Goal: Information Seeking & Learning: Learn about a topic

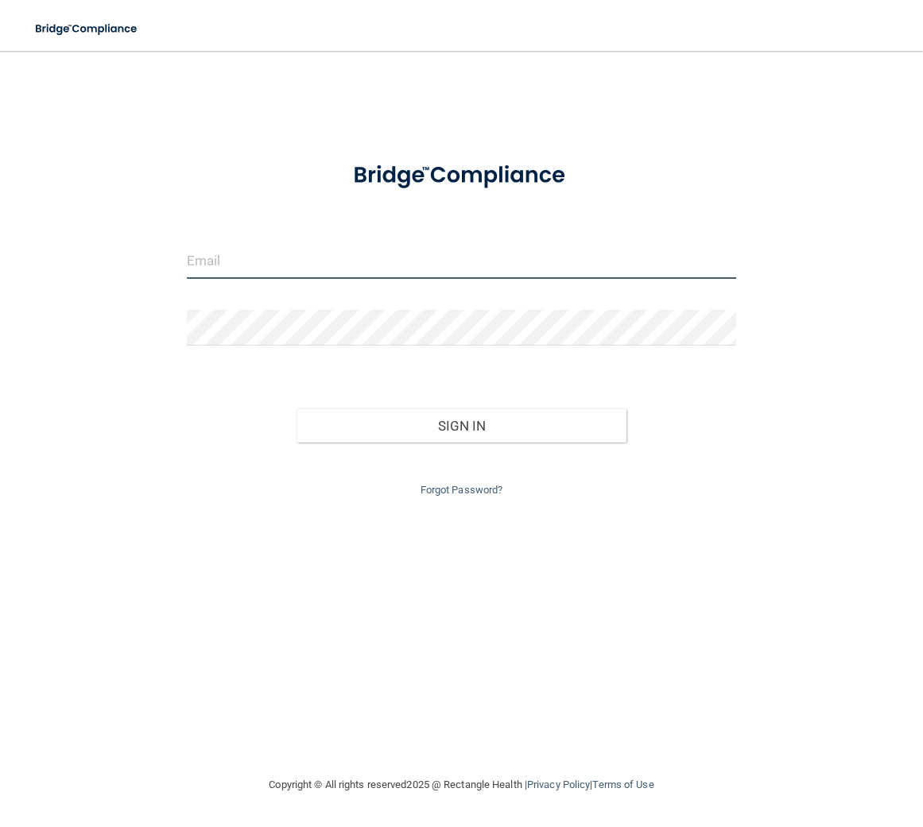
click at [265, 261] on input "email" at bounding box center [462, 261] width 550 height 36
type input "[EMAIL_ADDRESS][DOMAIN_NAME]"
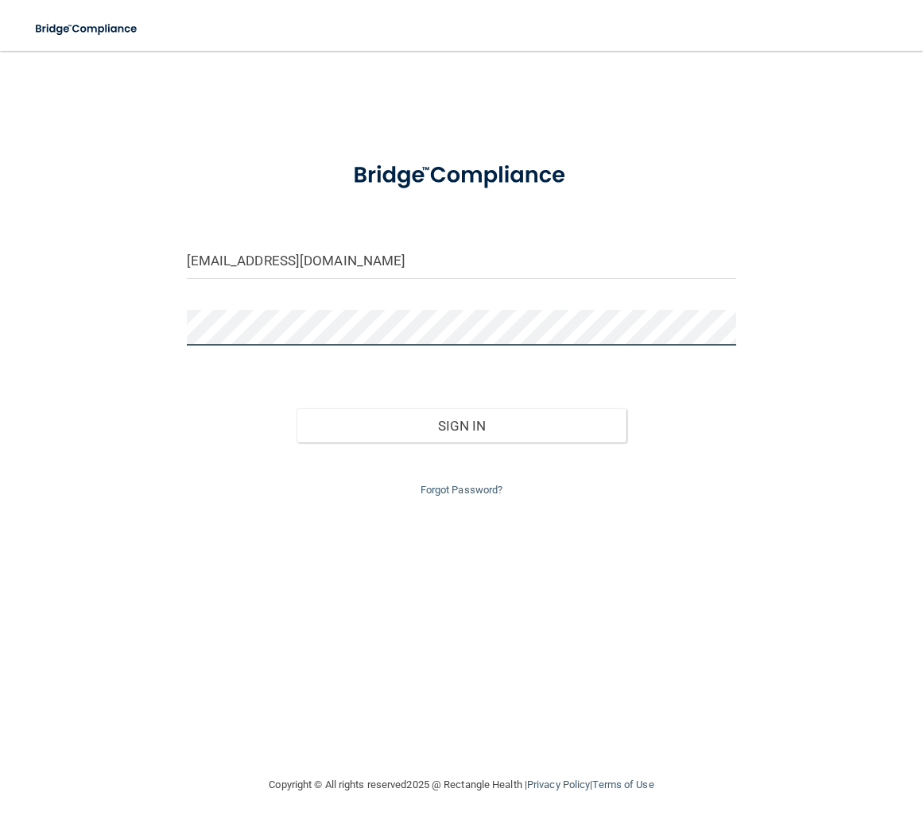
click at [296, 408] on button "Sign In" at bounding box center [461, 425] width 330 height 35
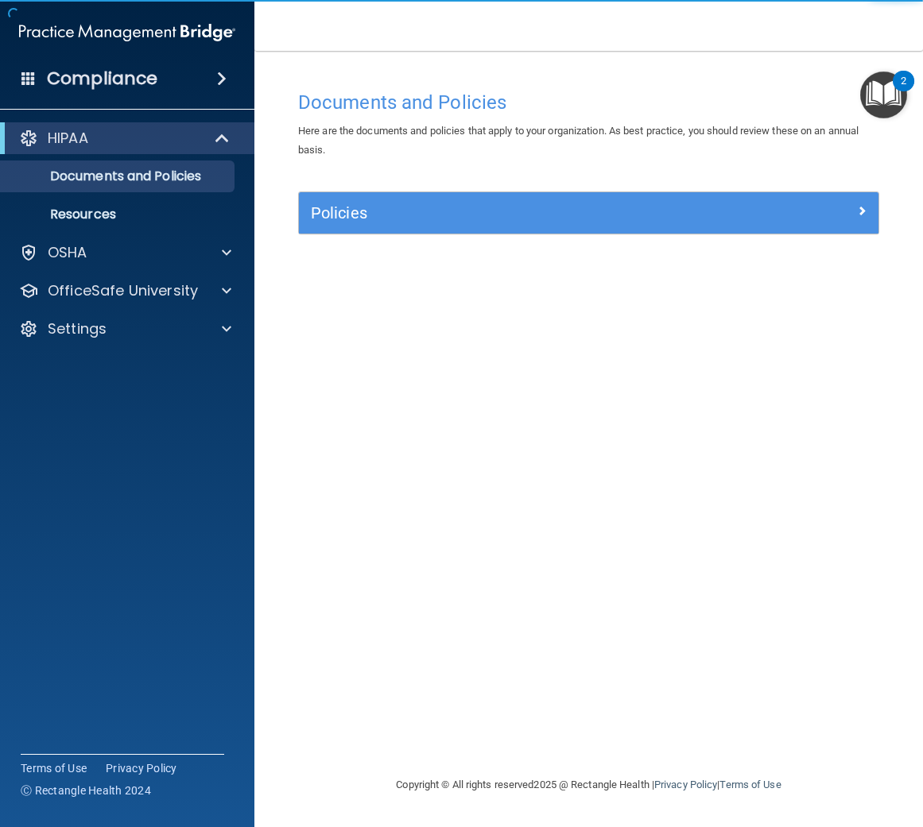
click at [222, 80] on span at bounding box center [222, 78] width 10 height 19
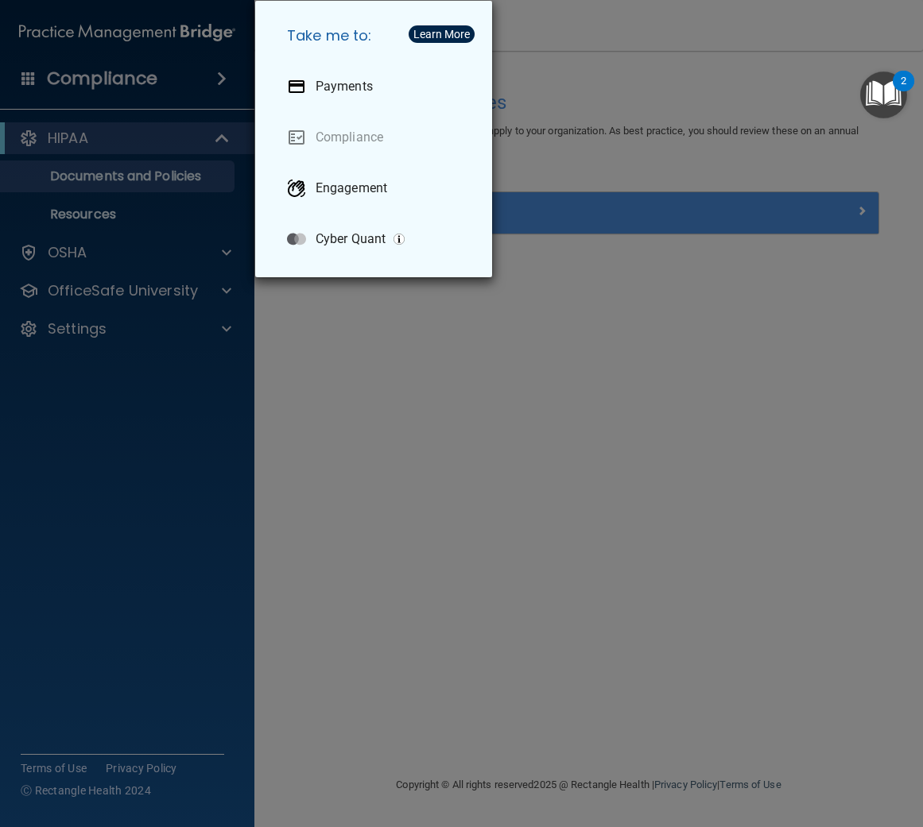
drag, startPoint x: 360, startPoint y: 309, endPoint x: 153, endPoint y: 217, distance: 226.2
click at [335, 304] on div "Take me to: Payments Compliance Engagement Cyber Quant" at bounding box center [461, 413] width 923 height 827
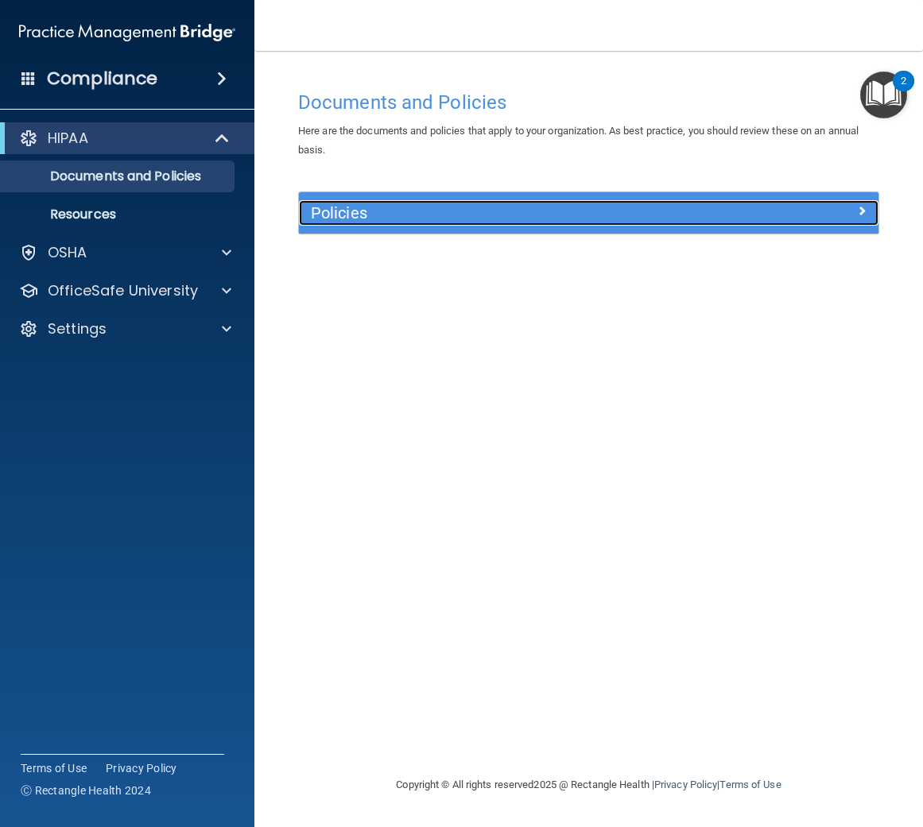
click at [340, 215] on h5 "Policies" at bounding box center [516, 212] width 411 height 17
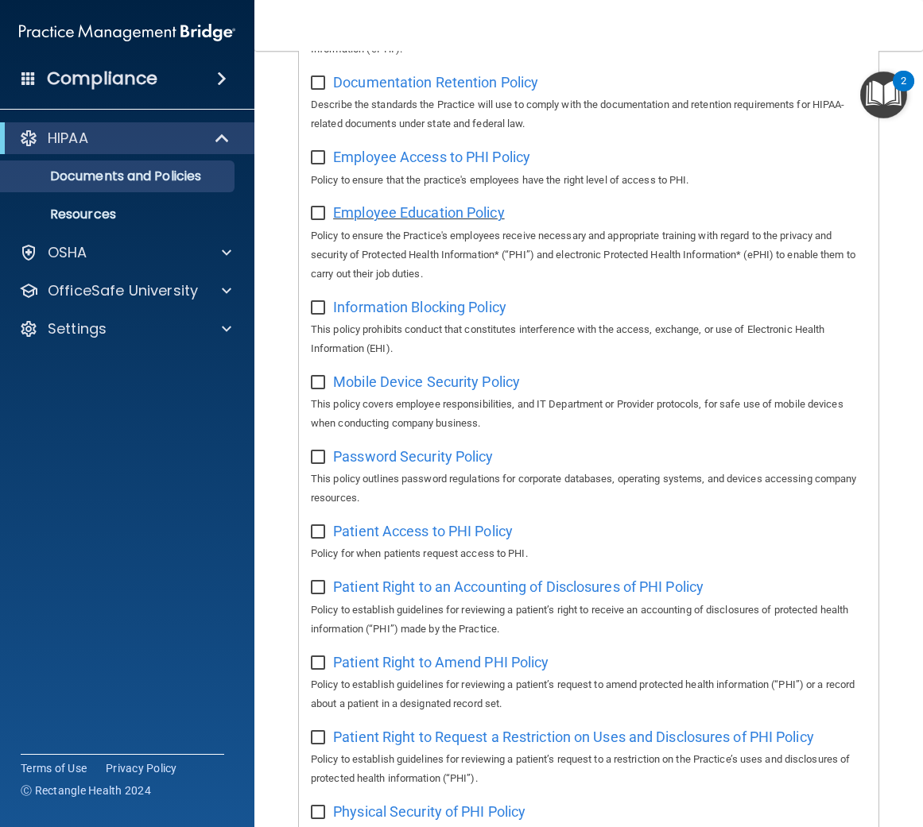
scroll to position [411, 0]
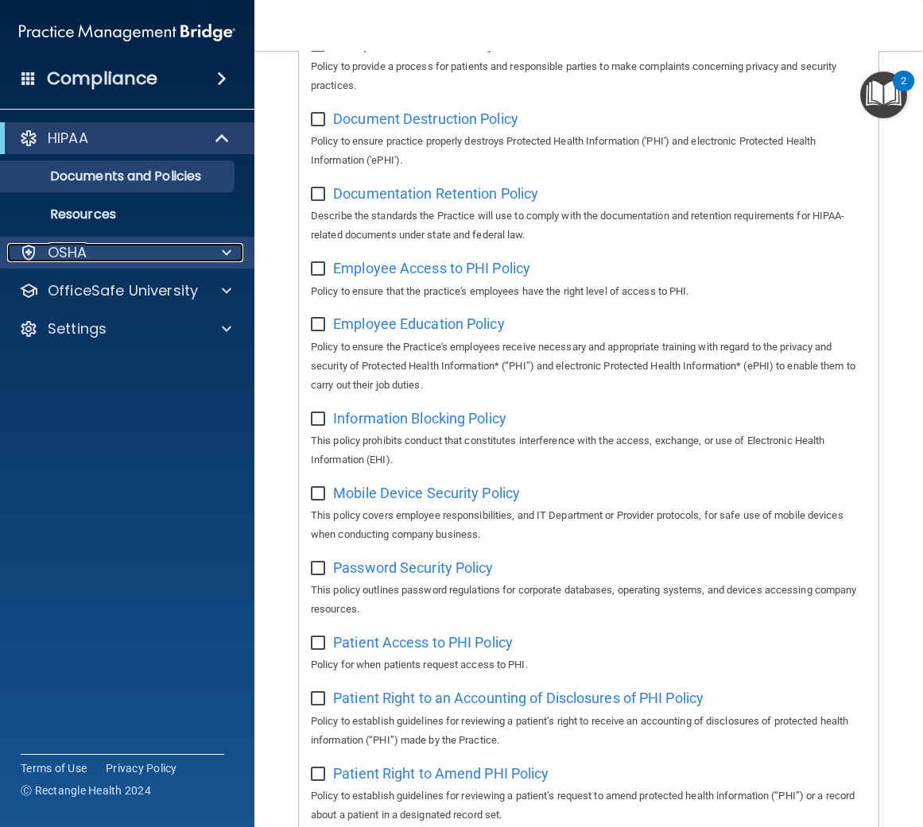
click at [118, 258] on div "OSHA" at bounding box center [105, 252] width 197 height 19
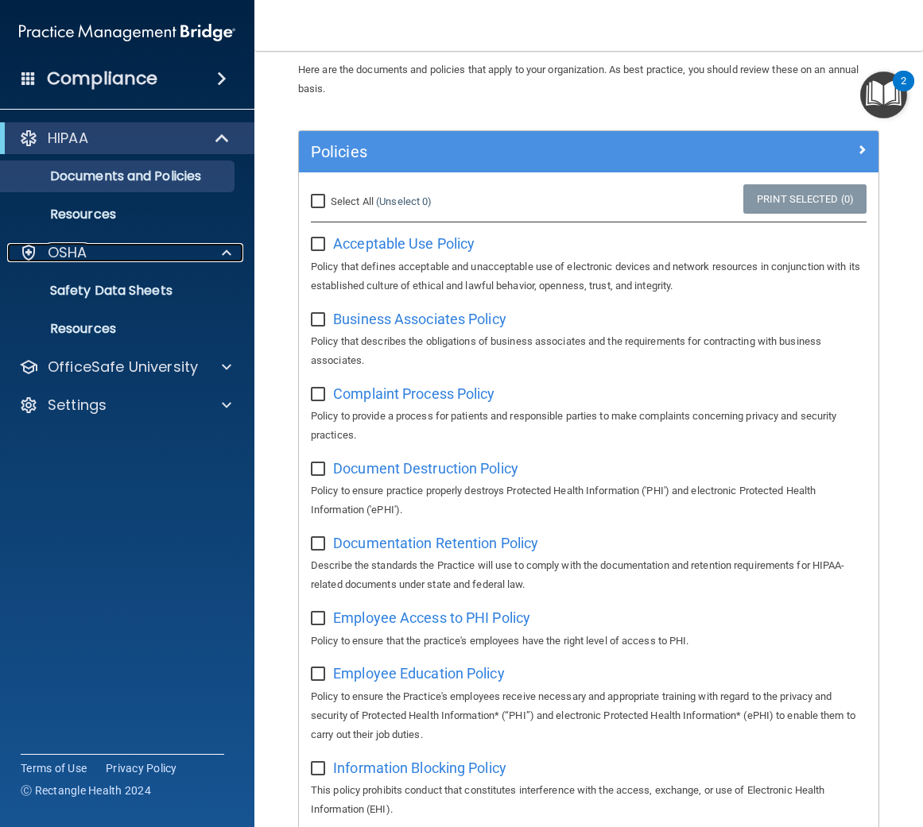
scroll to position [0, 0]
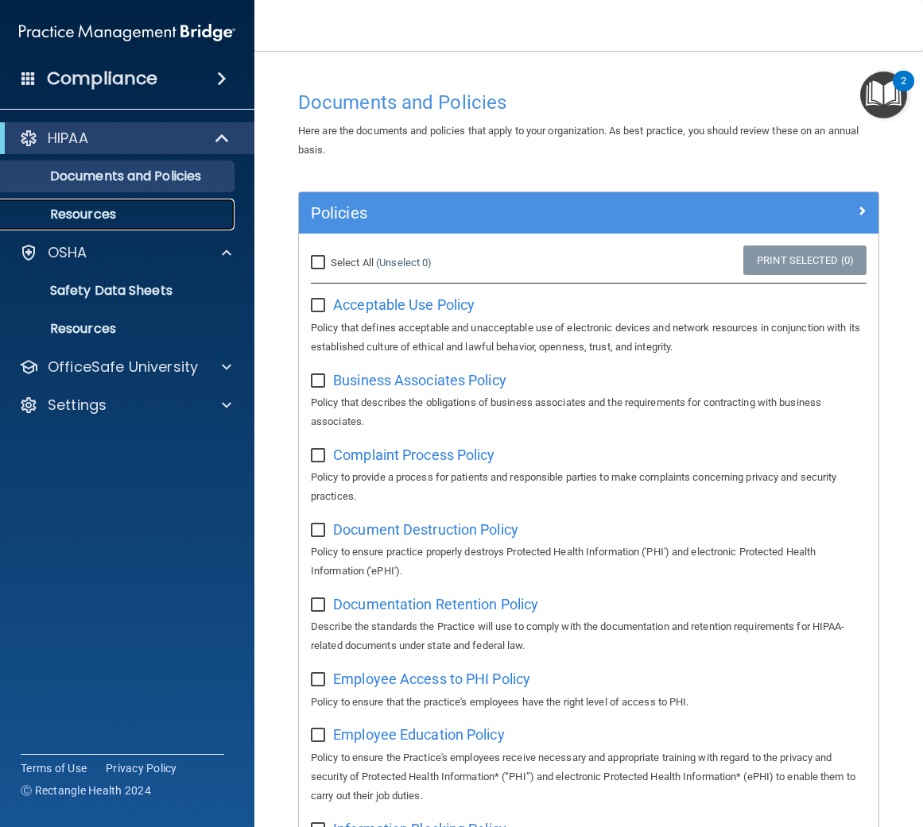
click at [85, 224] on link "Resources" at bounding box center [109, 215] width 250 height 32
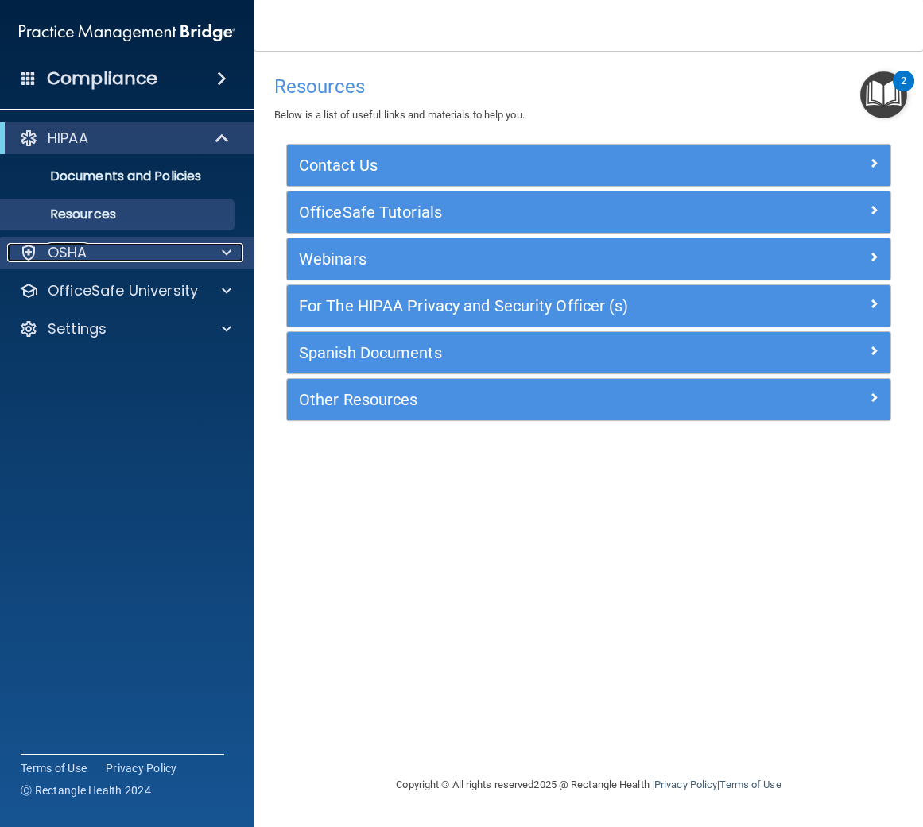
click at [108, 255] on div "OSHA" at bounding box center [105, 252] width 197 height 19
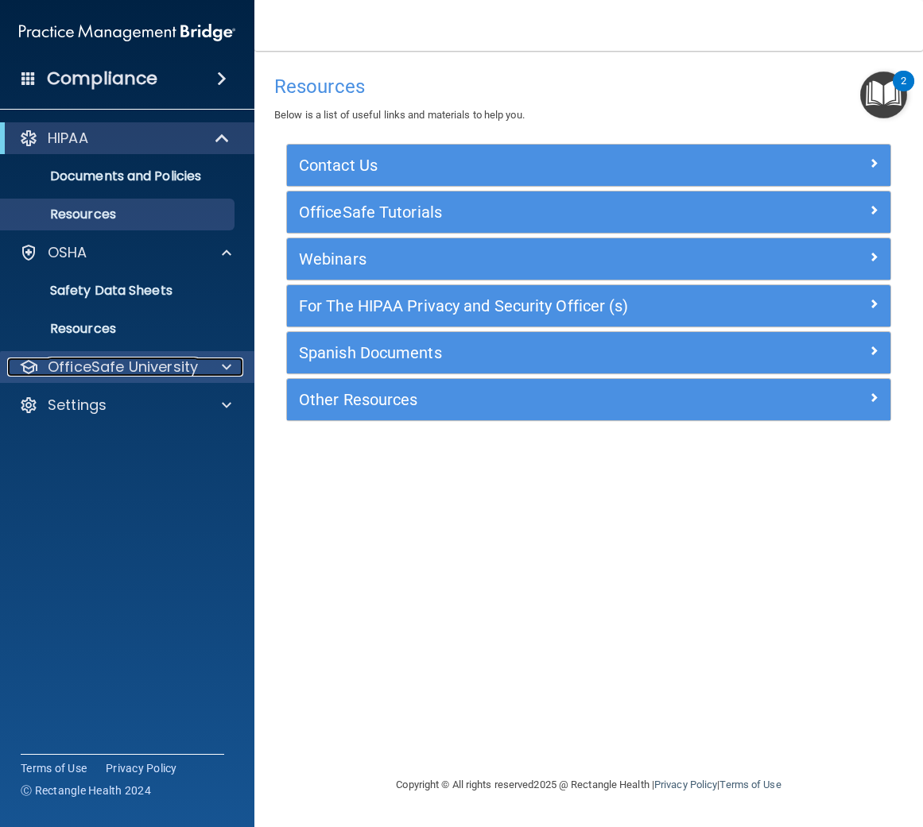
click at [130, 369] on p "OfficeSafe University" at bounding box center [123, 367] width 150 height 19
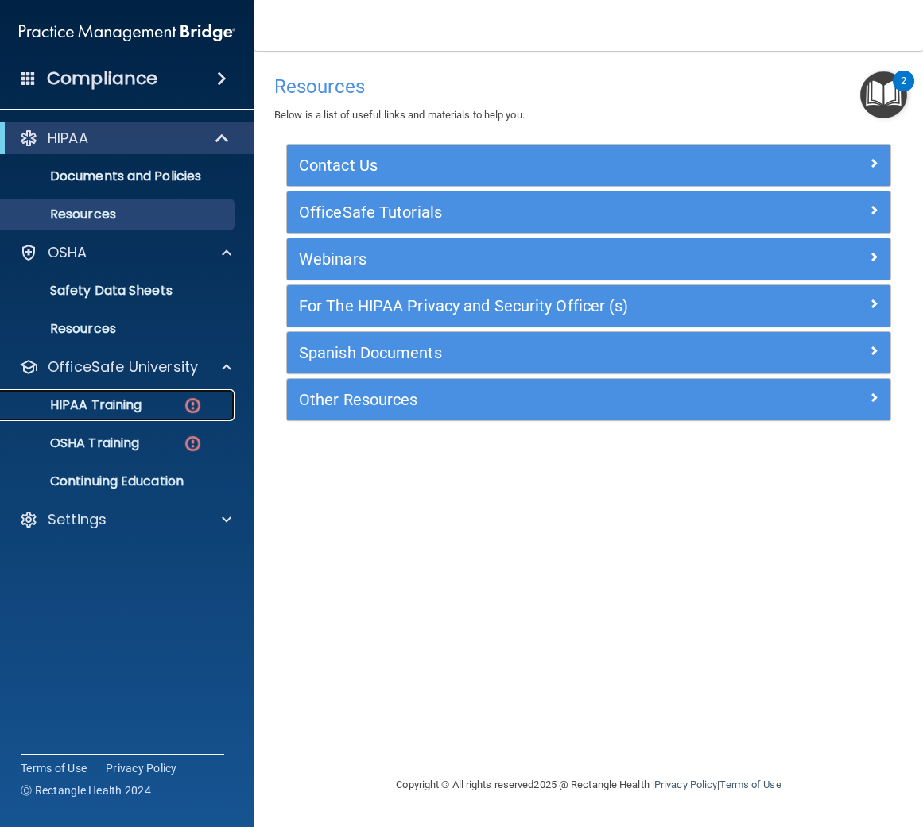
click at [147, 412] on div "HIPAA Training" at bounding box center [118, 405] width 217 height 16
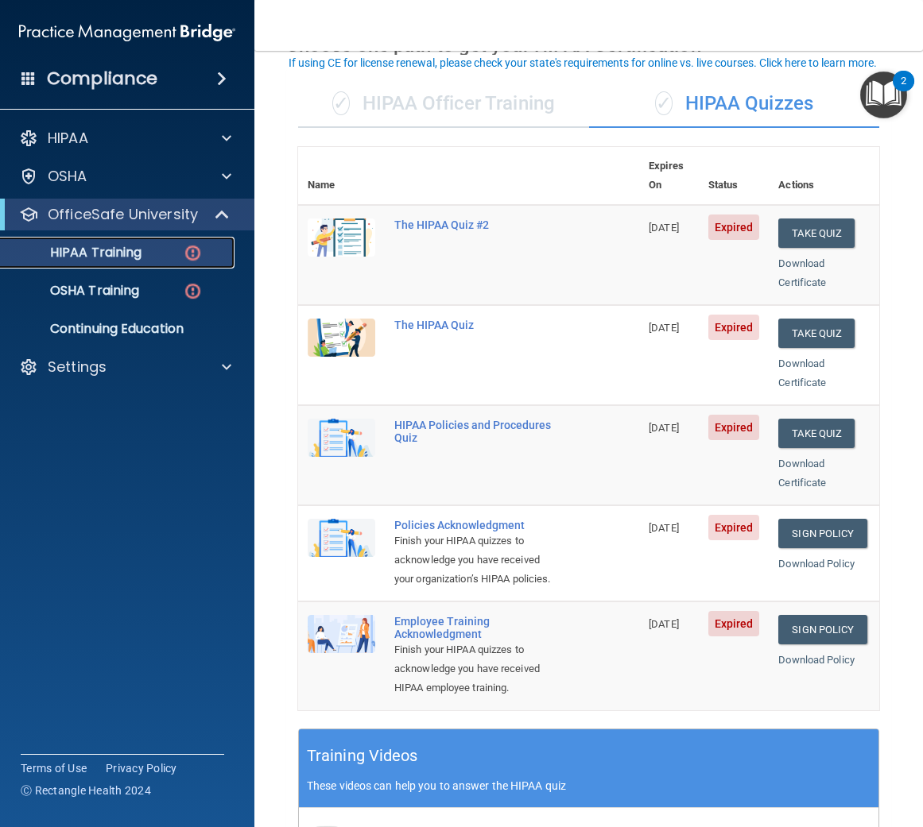
scroll to position [63, 0]
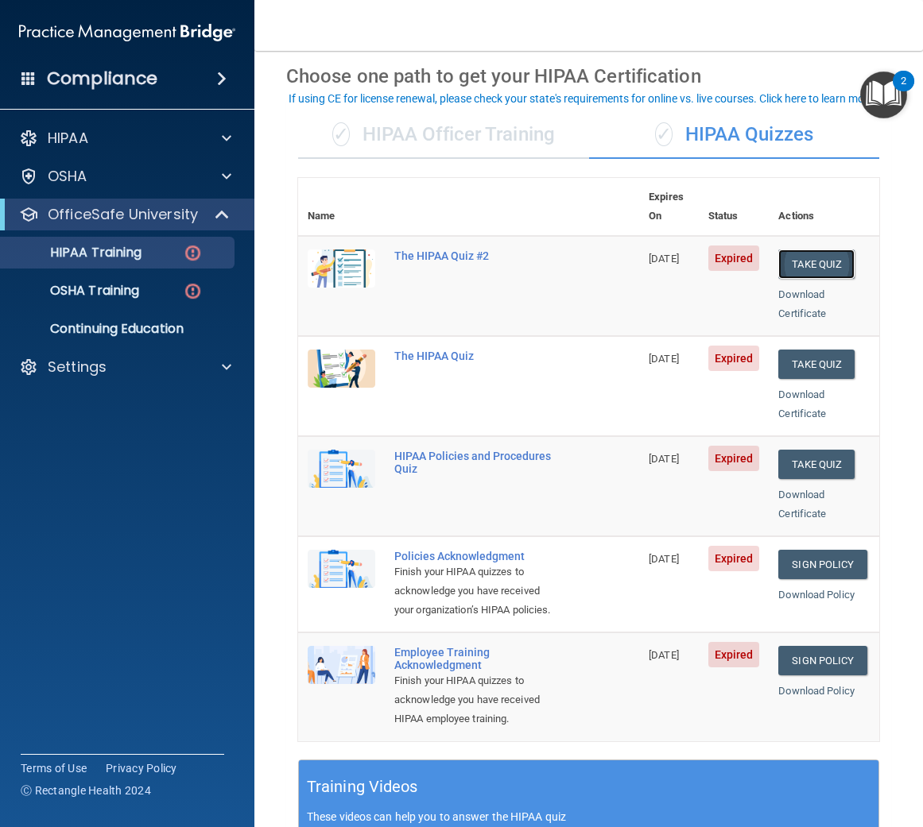
click at [826, 250] on button "Take Quiz" at bounding box center [816, 264] width 76 height 29
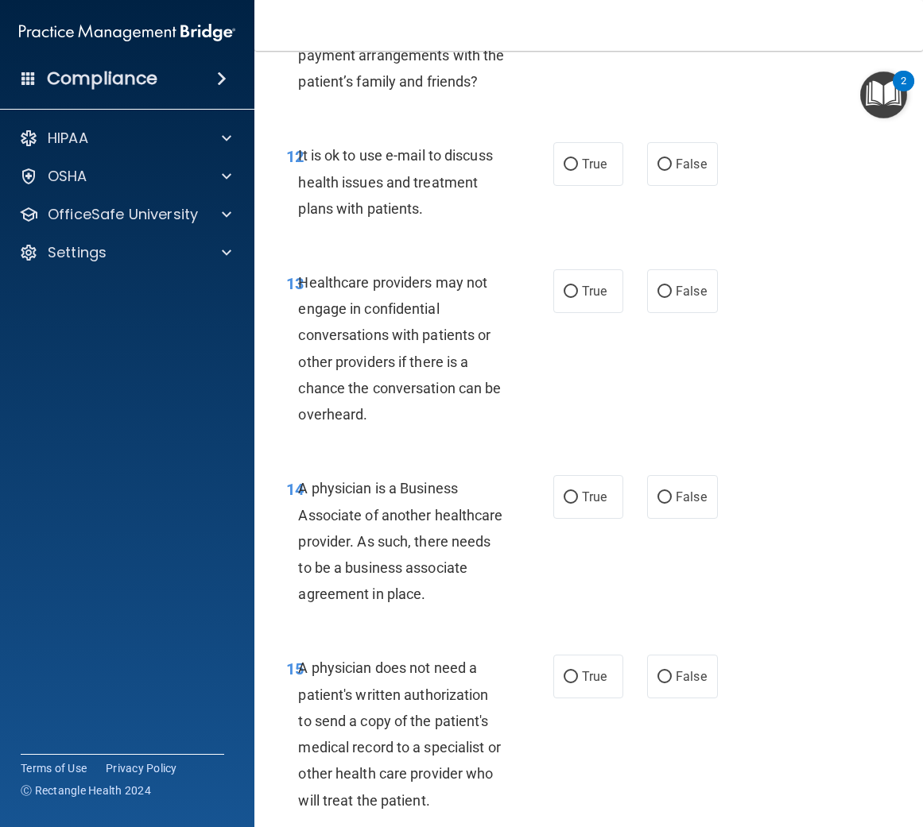
scroll to position [2124, 0]
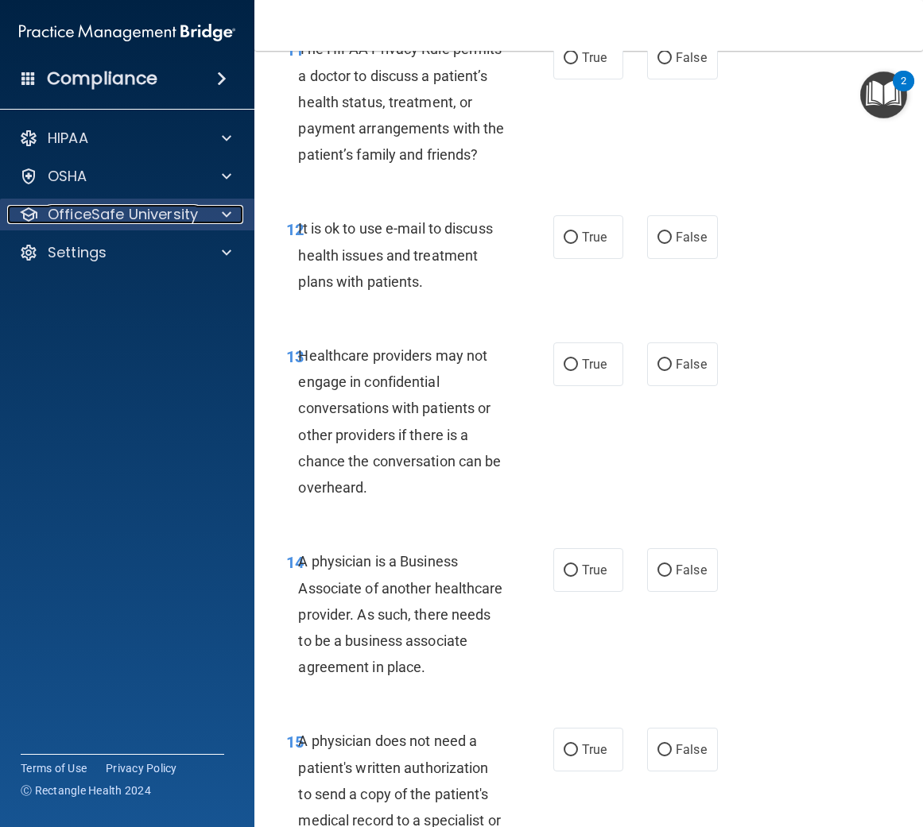
click at [196, 213] on div "OfficeSafe University" at bounding box center [105, 214] width 197 height 19
click at [211, 211] on div at bounding box center [224, 214] width 40 height 19
click at [210, 215] on div at bounding box center [224, 214] width 40 height 19
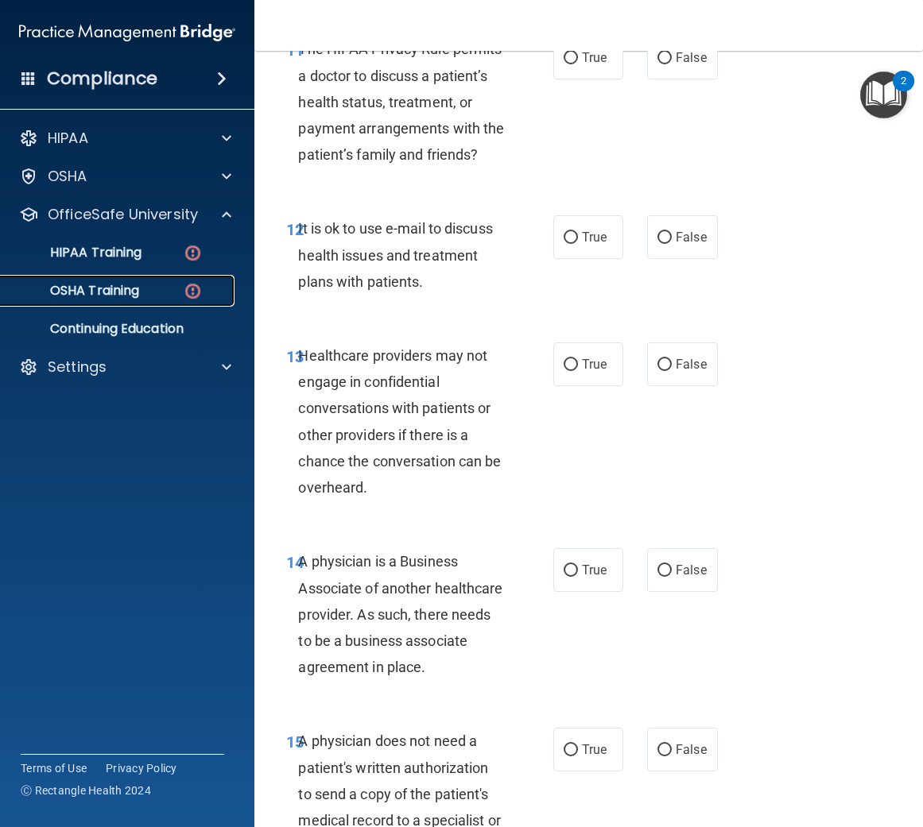
click at [112, 302] on link "OSHA Training" at bounding box center [109, 291] width 250 height 32
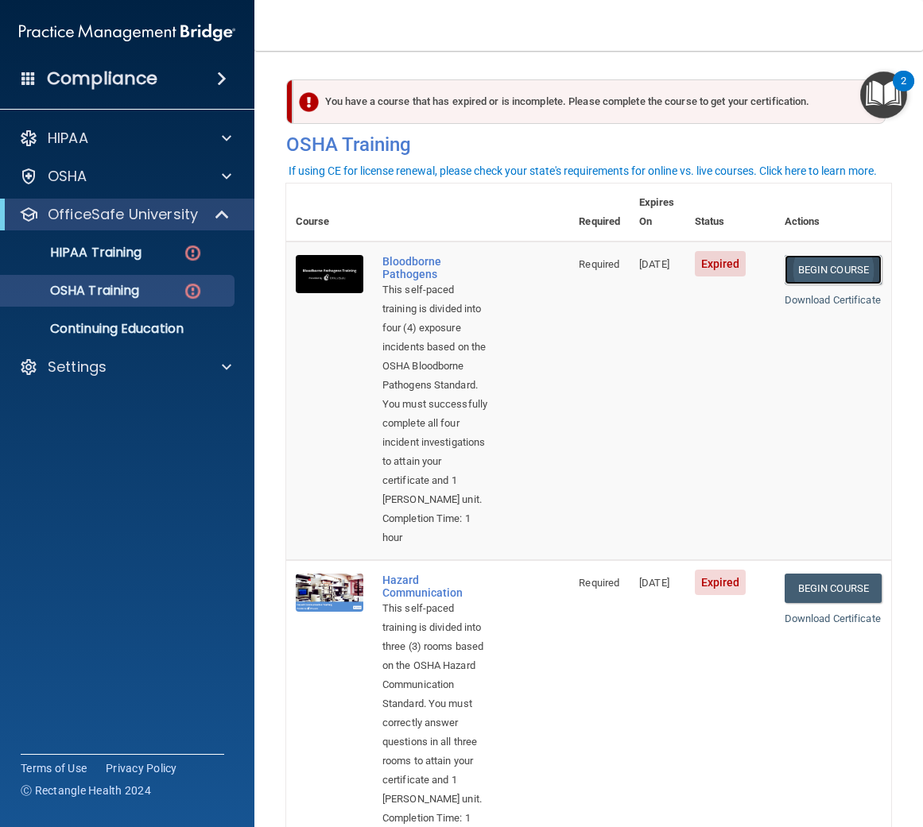
click at [838, 255] on link "Begin Course" at bounding box center [832, 269] width 97 height 29
